Goal: Information Seeking & Learning: Find specific fact

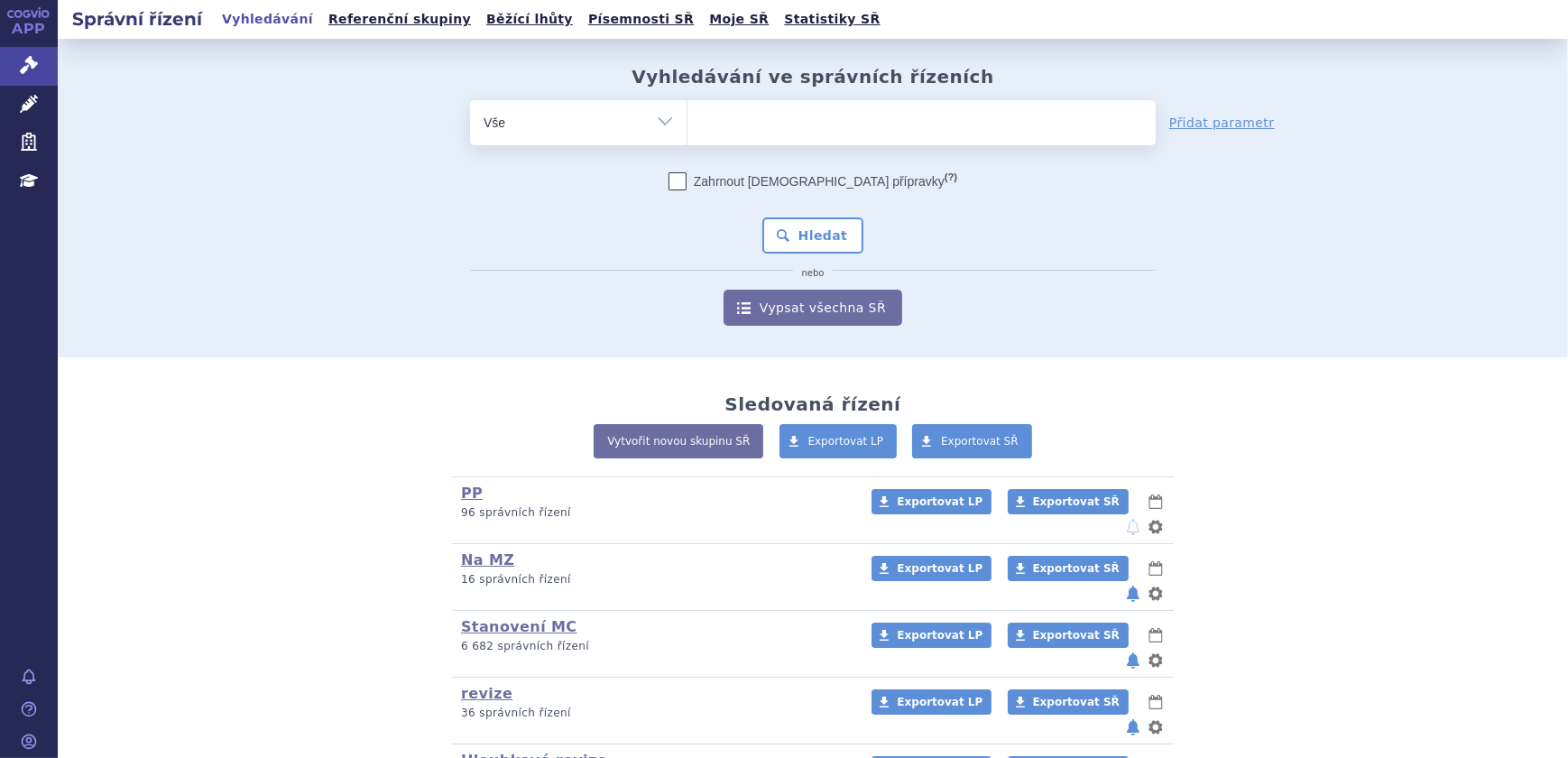
click at [20, 109] on icon at bounding box center [29, 104] width 18 height 18
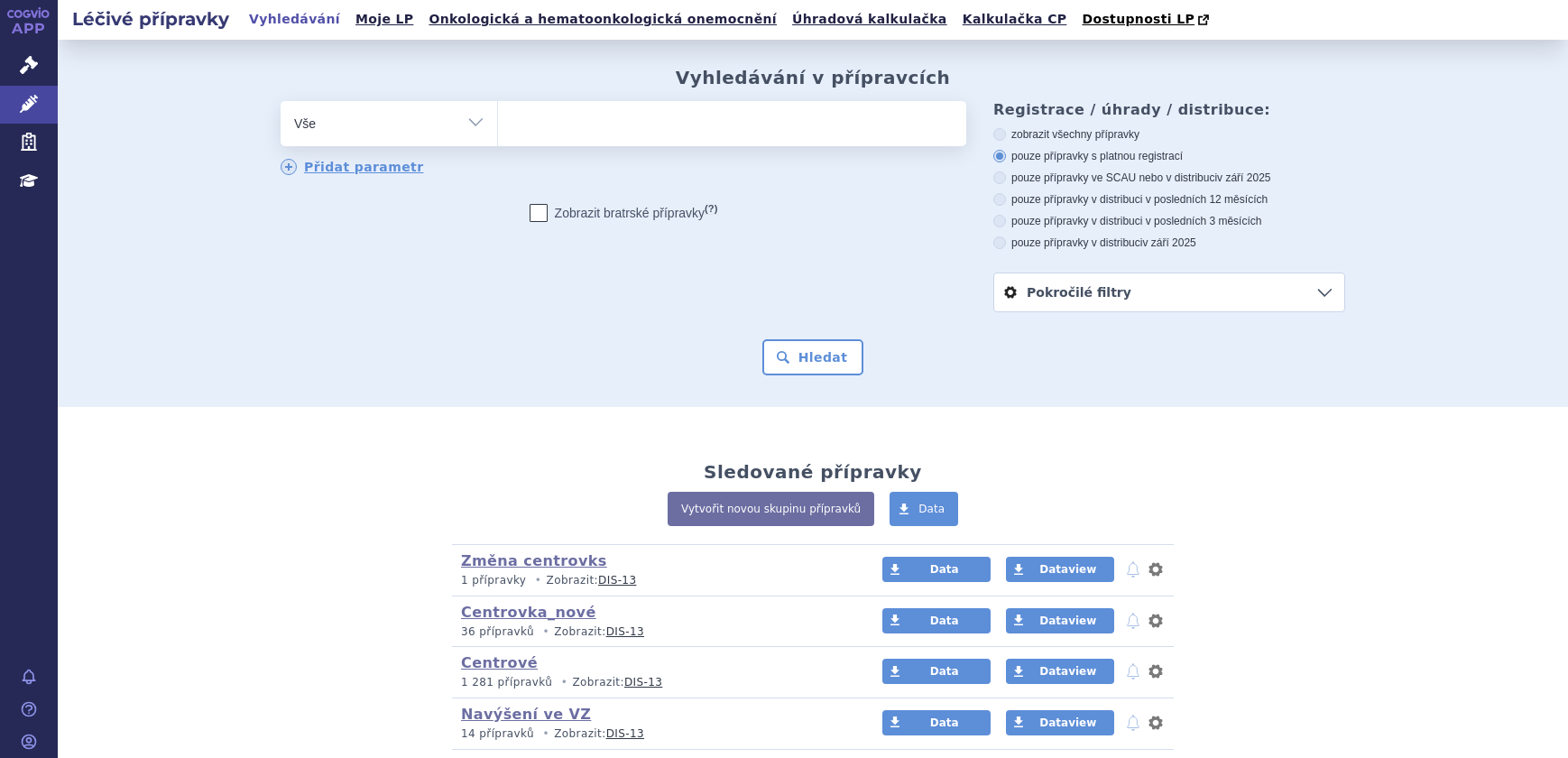
click at [674, 120] on ul at bounding box center [732, 121] width 468 height 38
click at [498, 120] on select at bounding box center [497, 122] width 1 height 45
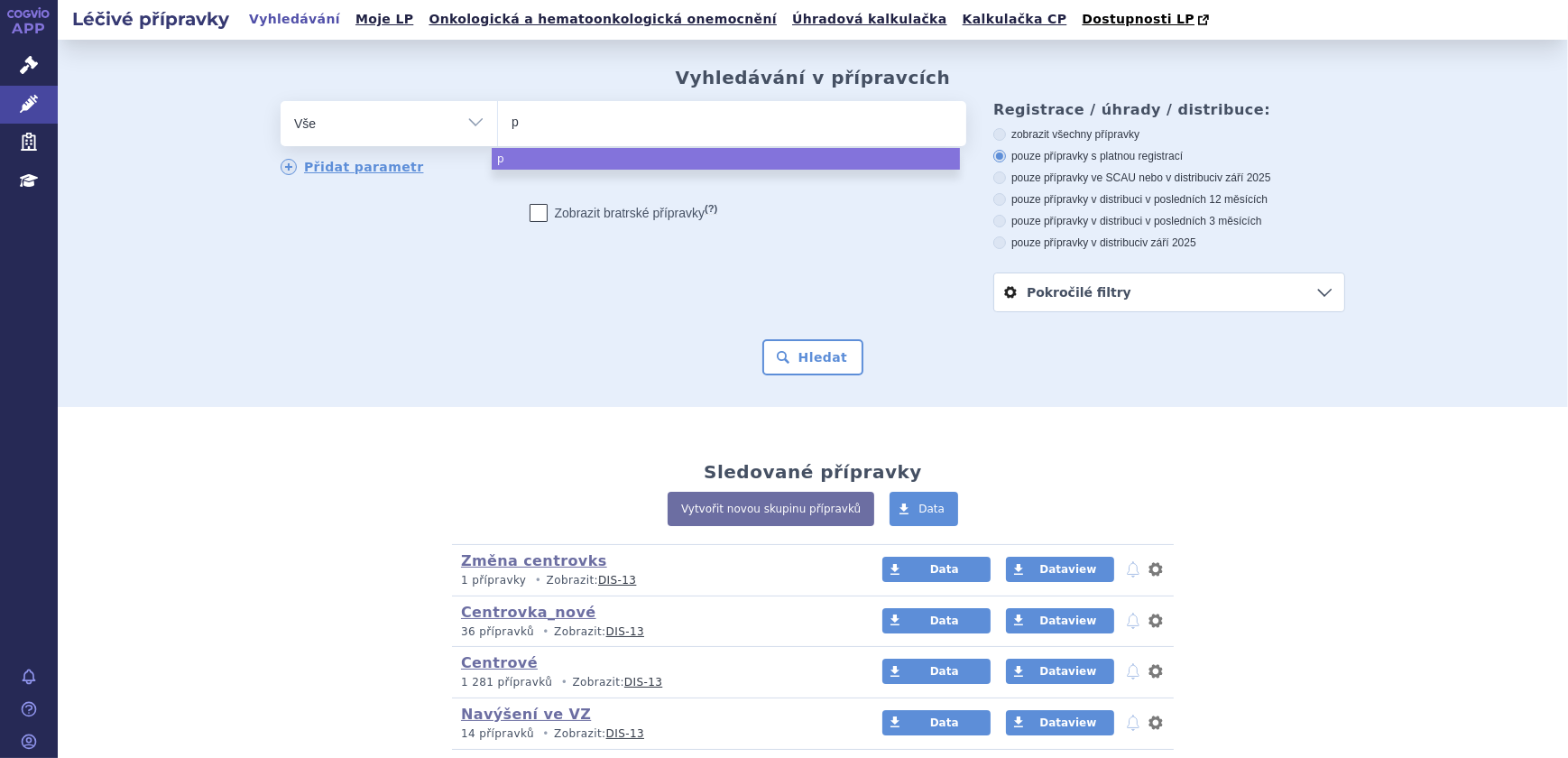
type input "pe"
type input "pel"
type input "pelg"
type input "pelgra"
type input "pelgraz"
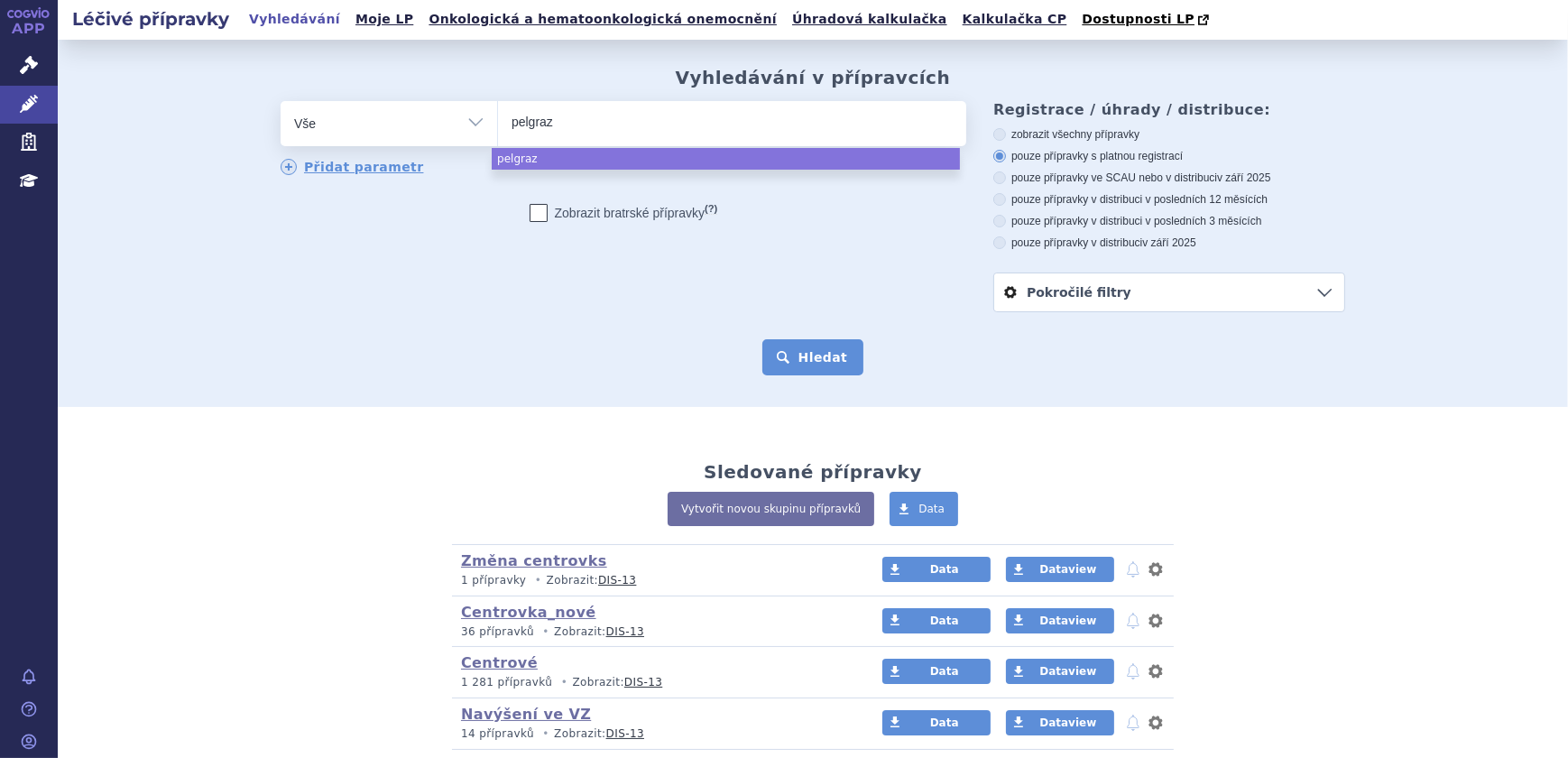
select select "pelgraz"
click at [794, 347] on button "Hledat" at bounding box center [813, 358] width 102 height 37
